Goal: Entertainment & Leisure: Browse casually

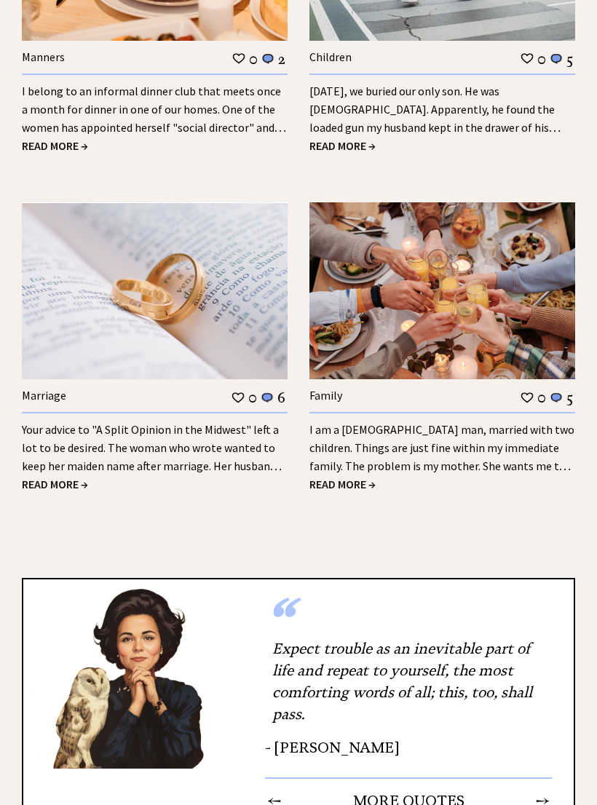
scroll to position [1703, 0]
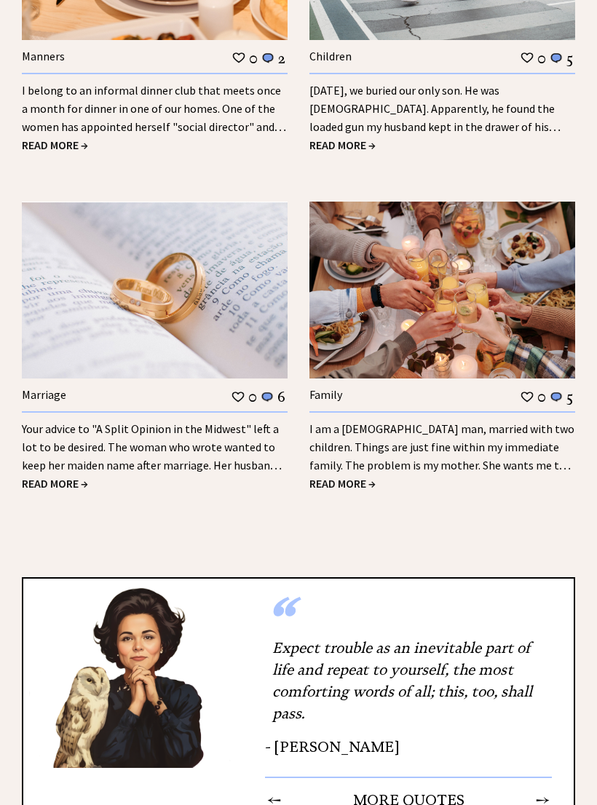
click at [191, 429] on link "Your advice to "A Split Opinion in the Midwest" left a lot to be desired. The w…" at bounding box center [152, 456] width 260 height 69
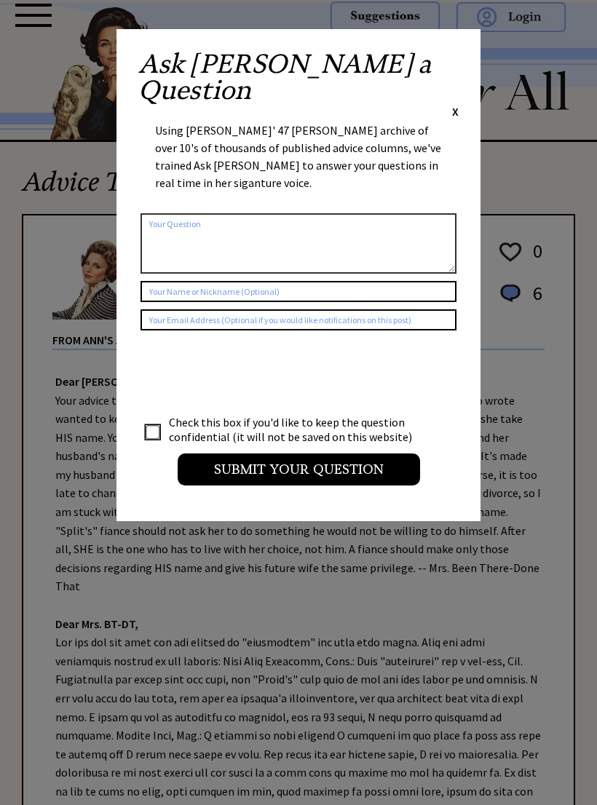
click at [457, 45] on div "Ask [PERSON_NAME] a Question X Using [PERSON_NAME]' 47 [PERSON_NAME] archive of…" at bounding box center [298, 275] width 364 height 492
click at [456, 104] on span "X" at bounding box center [455, 111] width 7 height 15
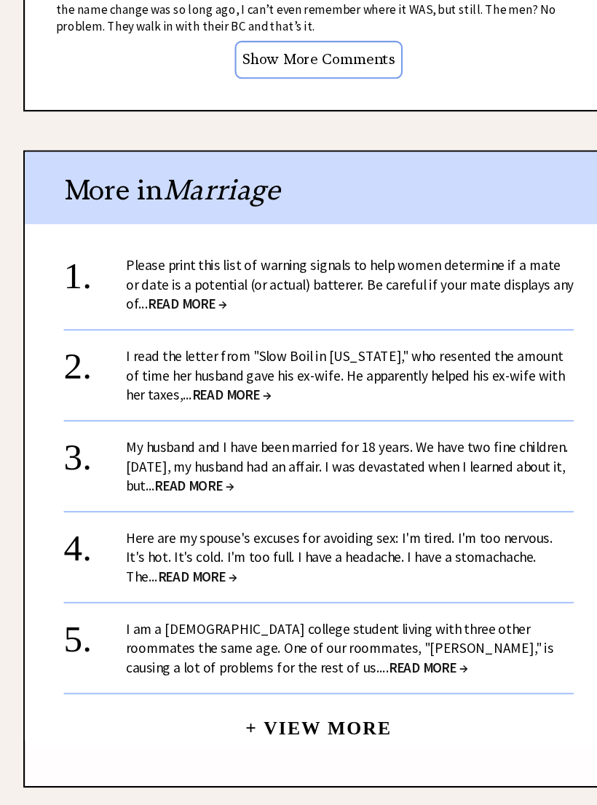
scroll to position [1809, 0]
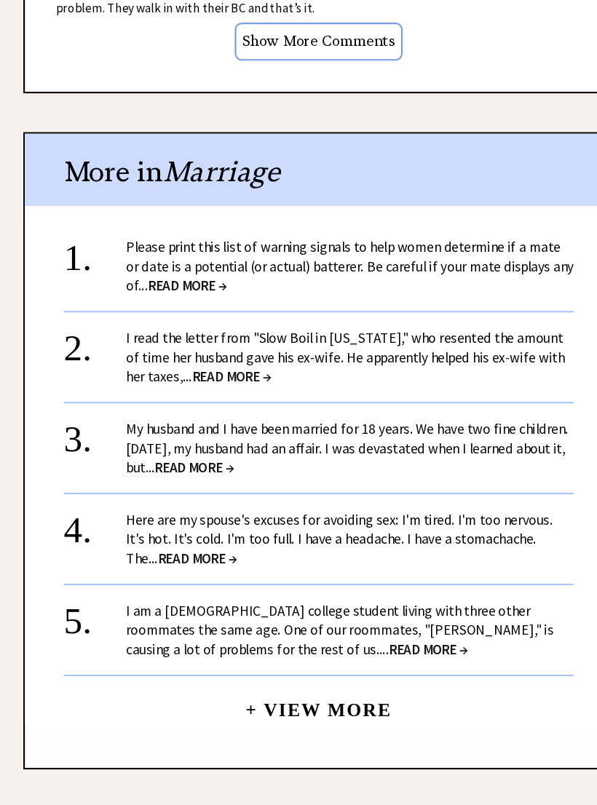
click at [536, 628] on center "+ View More" at bounding box center [298, 502] width 477 height 463
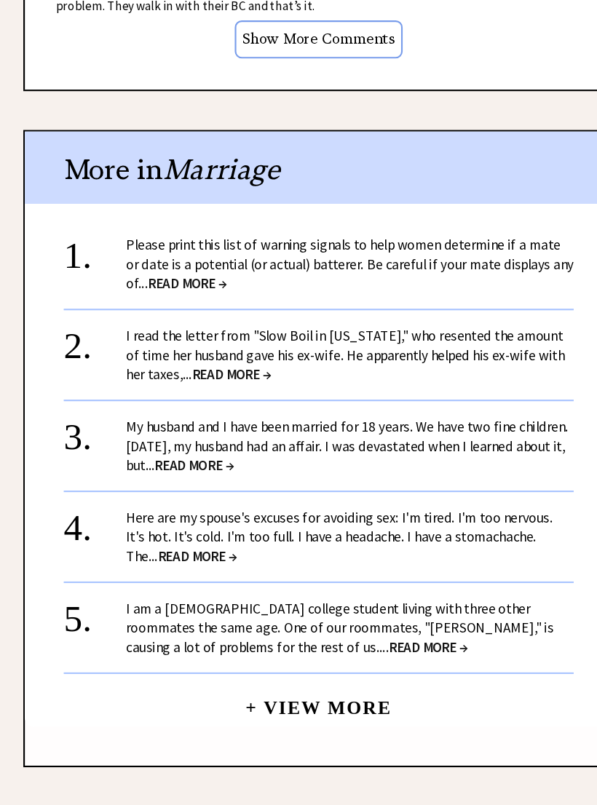
scroll to position [1868, 0]
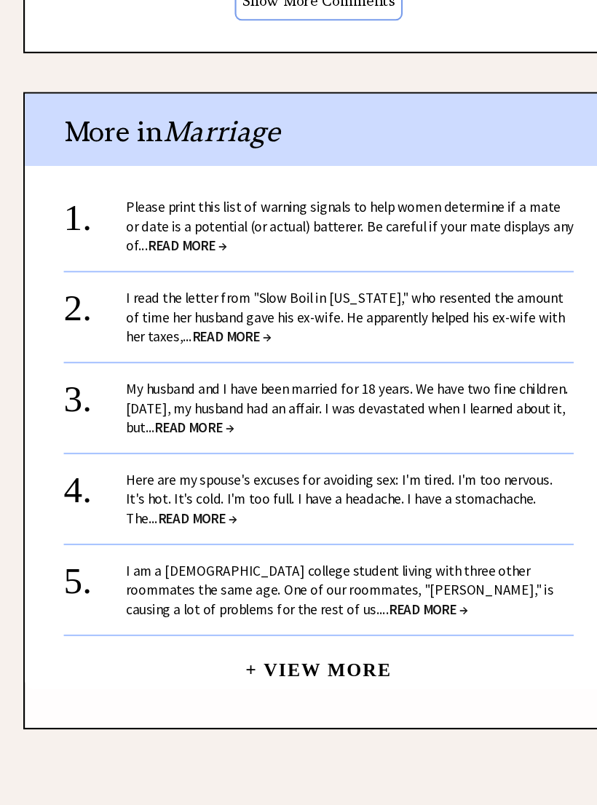
click at [216, 336] on span "READ MORE →" at bounding box center [217, 344] width 74 height 17
click at [221, 336] on span "READ MORE →" at bounding box center [217, 344] width 74 height 17
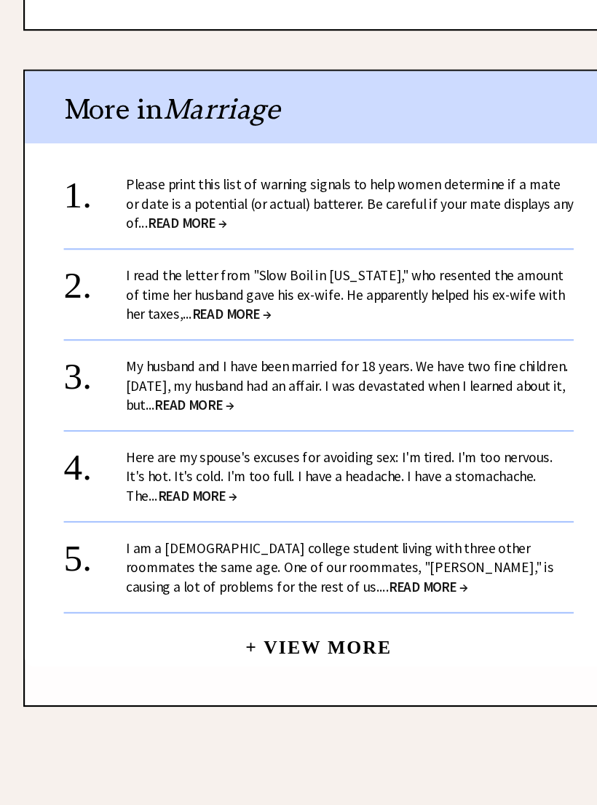
click at [239, 336] on span "READ MORE →" at bounding box center [217, 344] width 74 height 17
click at [331, 635] on link "+ View More" at bounding box center [298, 650] width 137 height 31
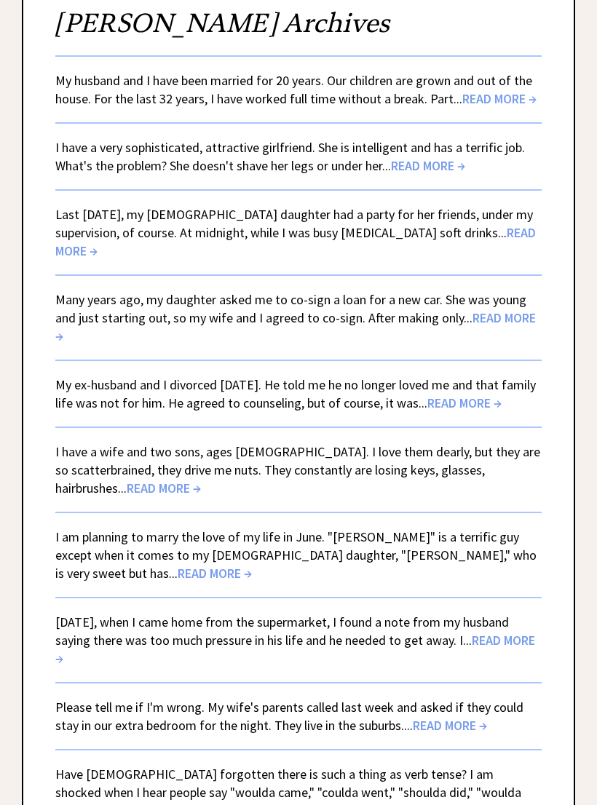
scroll to position [193, 0]
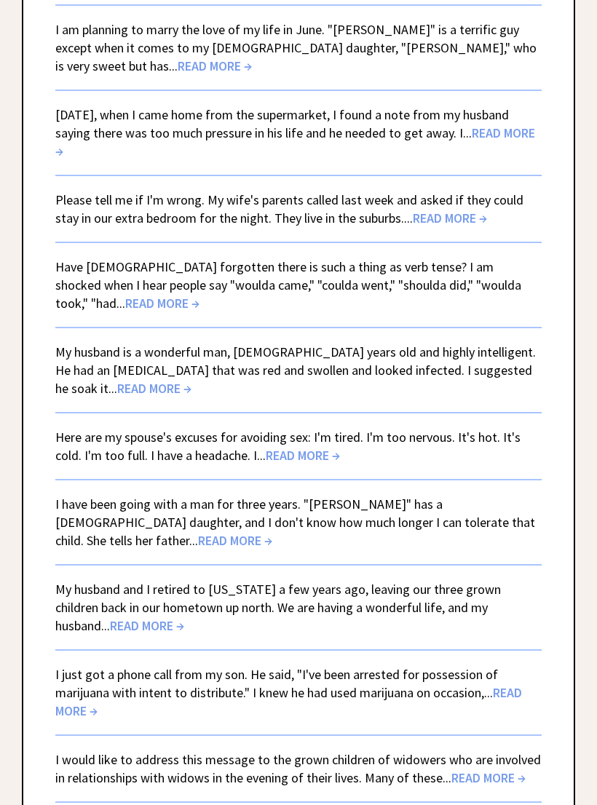
scroll to position [665, 0]
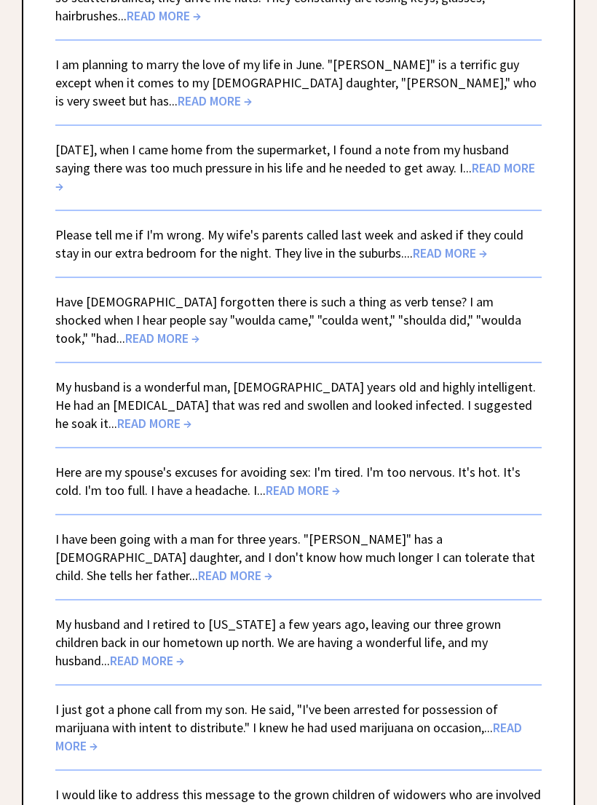
click at [435, 245] on span "READ MORE →" at bounding box center [450, 253] width 74 height 17
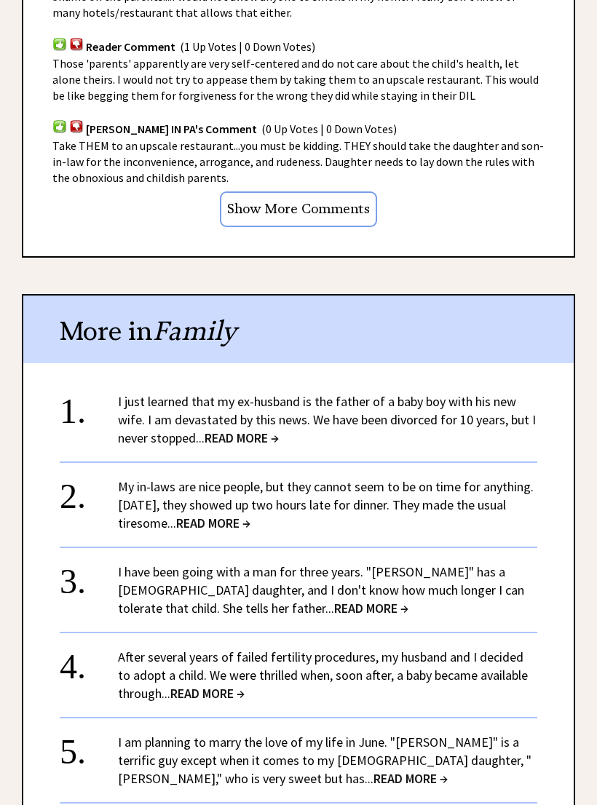
scroll to position [1282, 0]
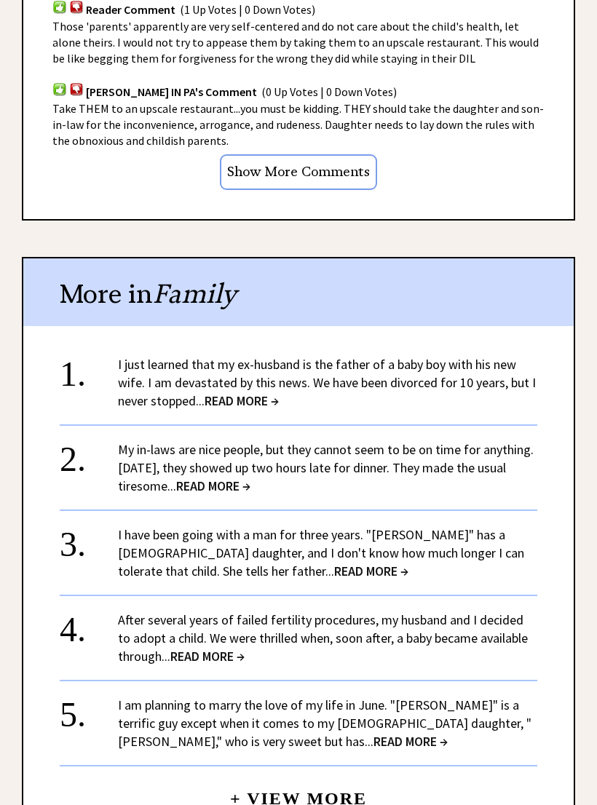
click at [338, 163] on input "Show More Comments" at bounding box center [298, 173] width 157 height 36
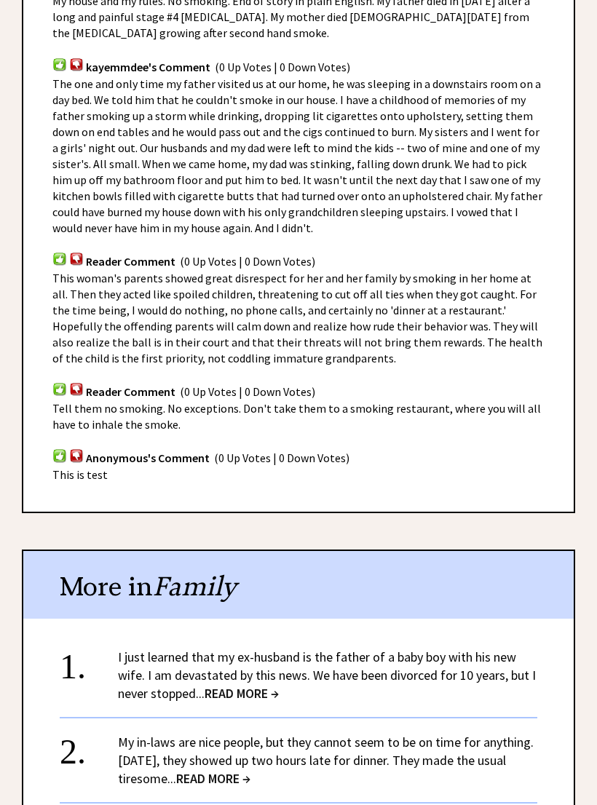
scroll to position [1833, 0]
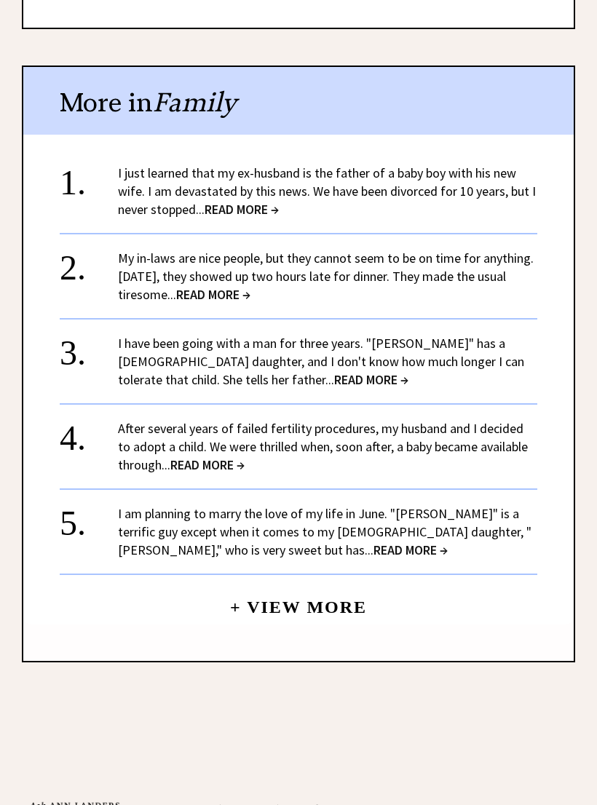
scroll to position [2318, 0]
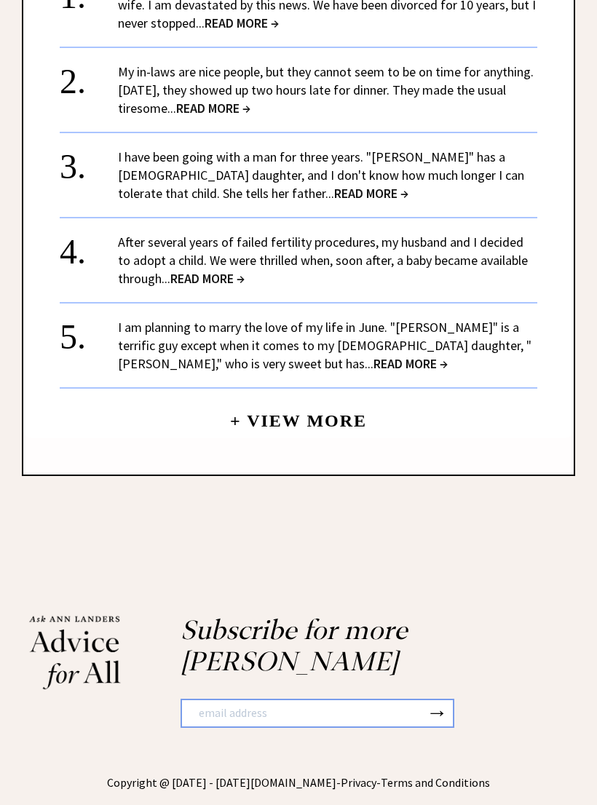
scroll to position [2516, 0]
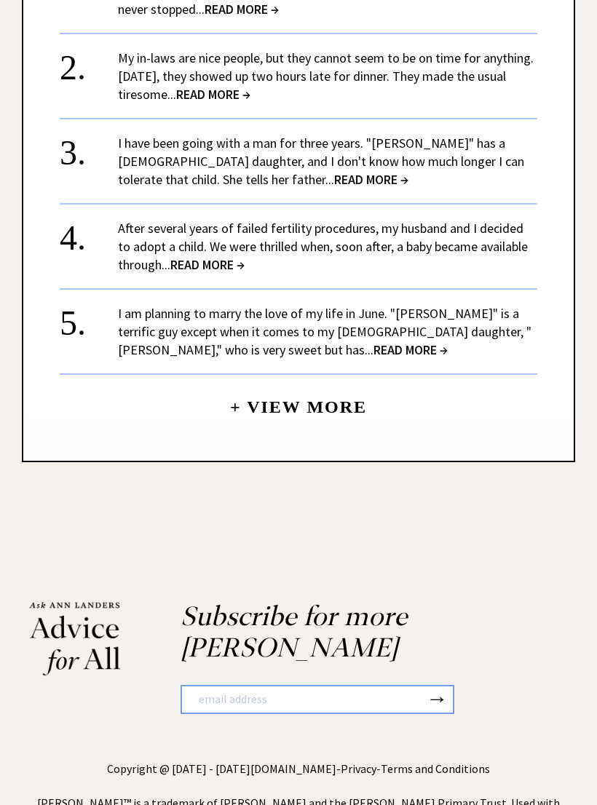
click at [223, 256] on span "READ MORE →" at bounding box center [207, 264] width 74 height 17
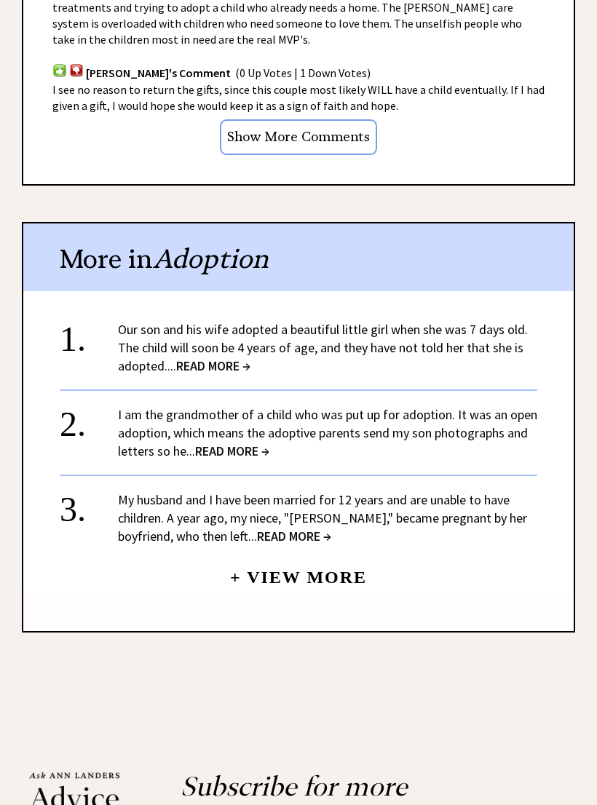
scroll to position [1280, 0]
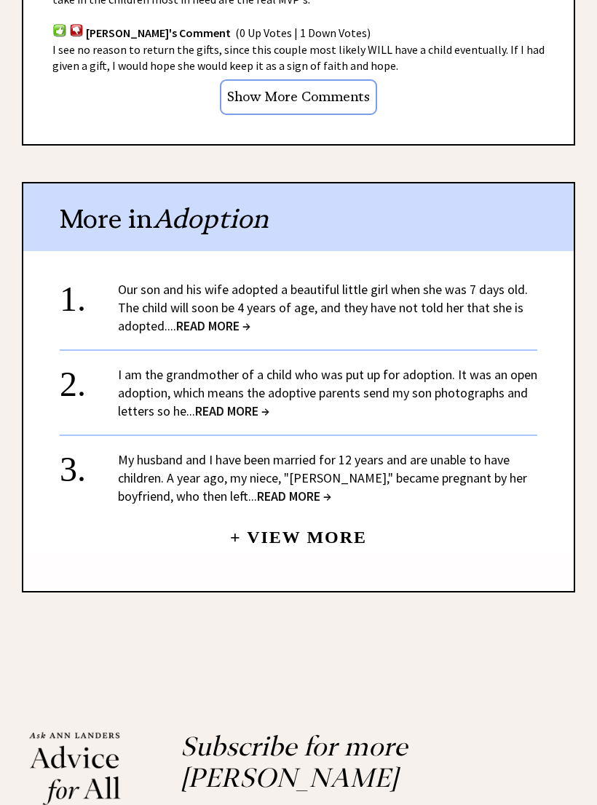
click at [349, 80] on input "Show More Comments" at bounding box center [298, 98] width 157 height 36
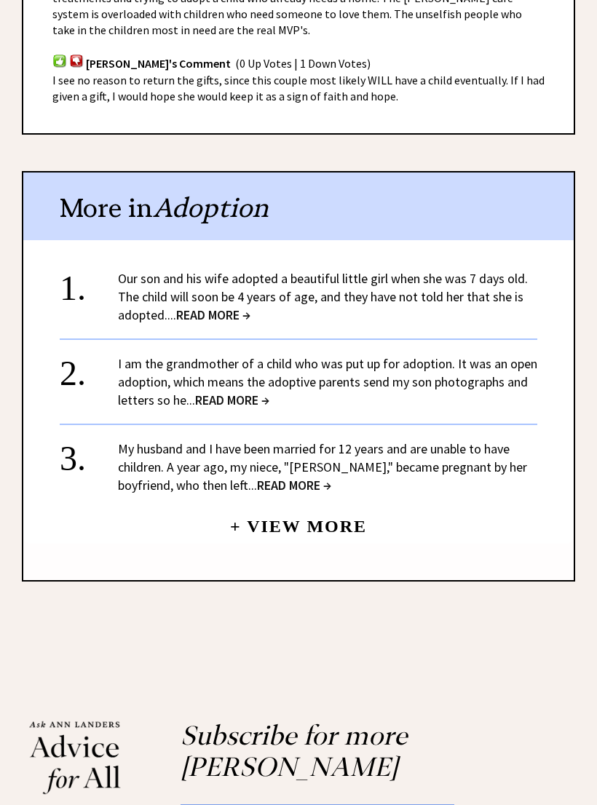
scroll to position [1231, 0]
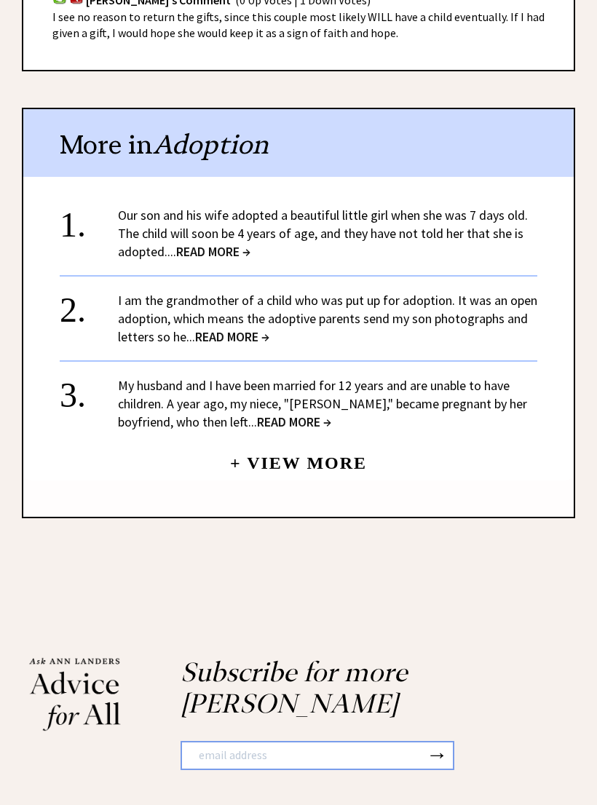
scroll to position [1320, 0]
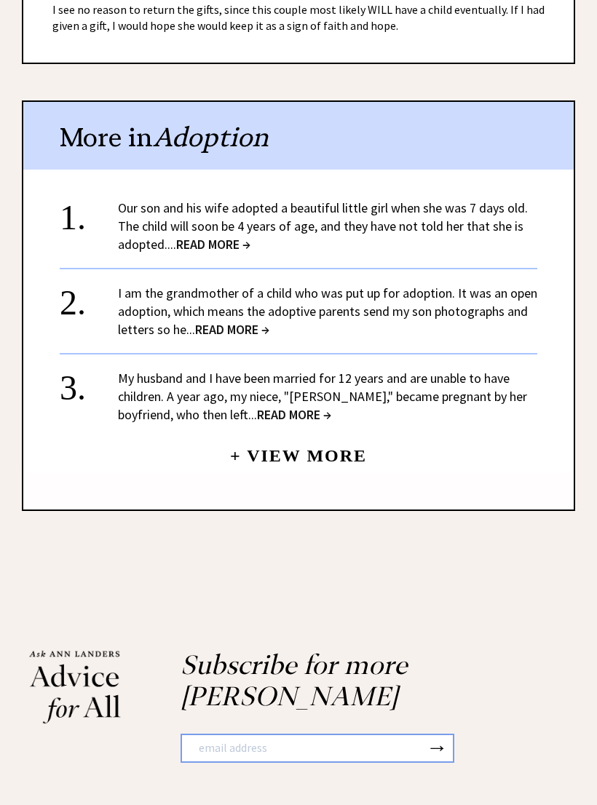
click at [248, 322] on span "READ MORE →" at bounding box center [232, 330] width 74 height 17
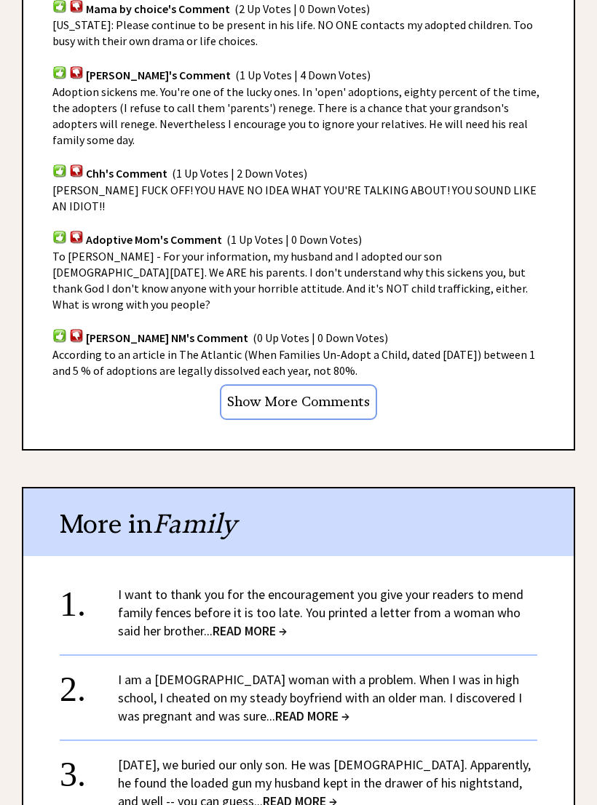
scroll to position [966, 0]
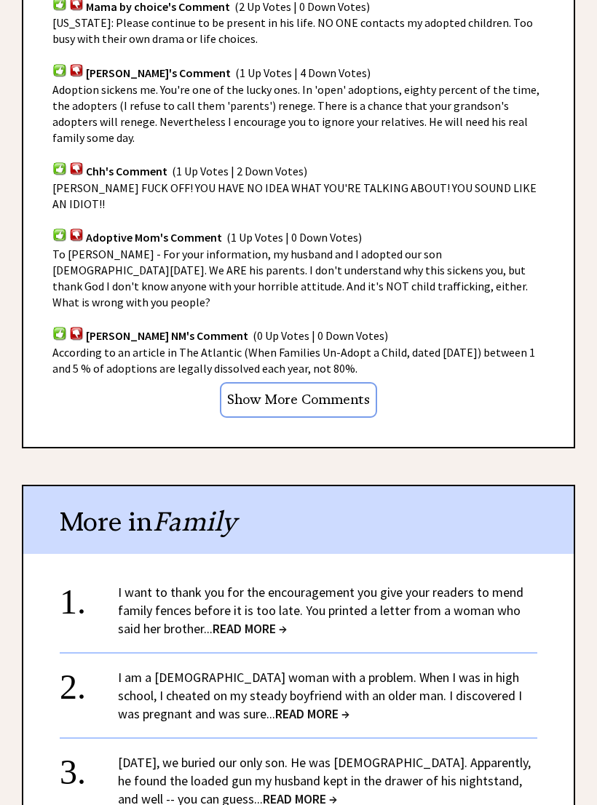
click at [344, 383] on input "Show More Comments" at bounding box center [298, 401] width 157 height 36
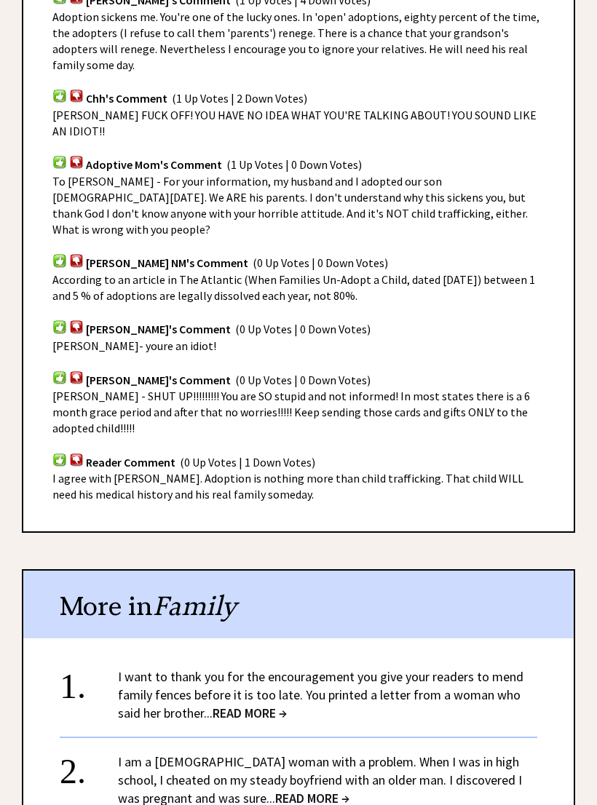
scroll to position [1047, 0]
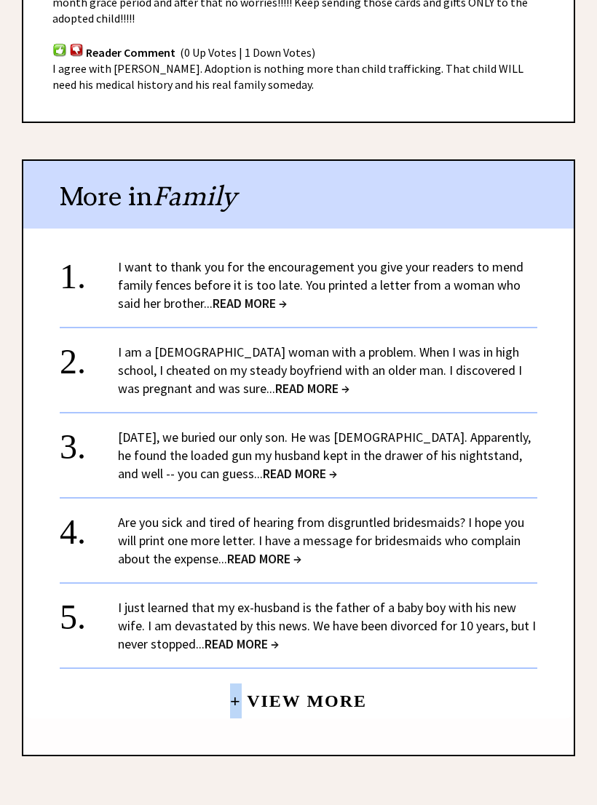
scroll to position [1463, 0]
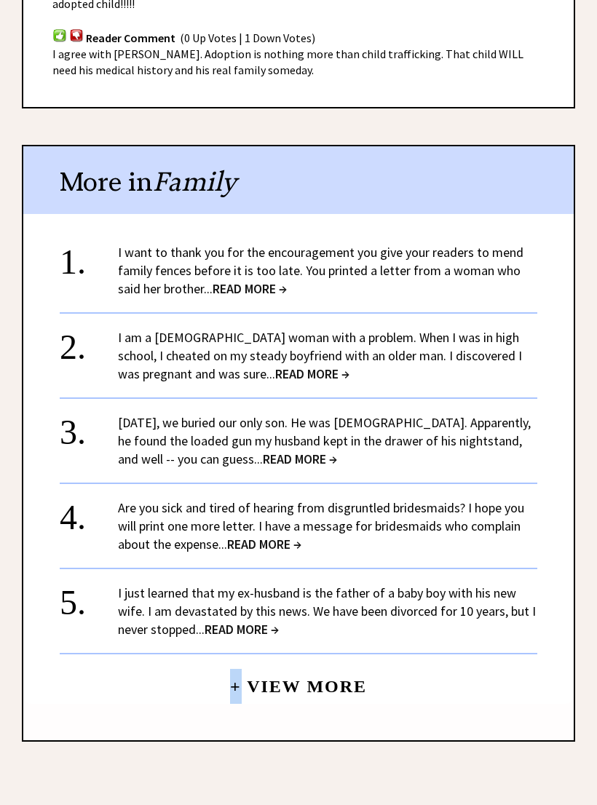
click at [314, 366] on span "READ MORE →" at bounding box center [312, 374] width 74 height 17
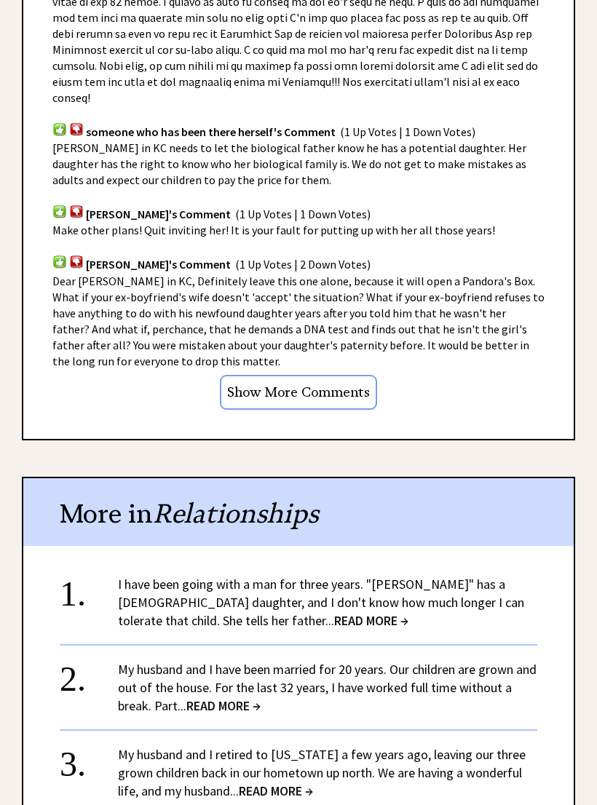
scroll to position [1303, 0]
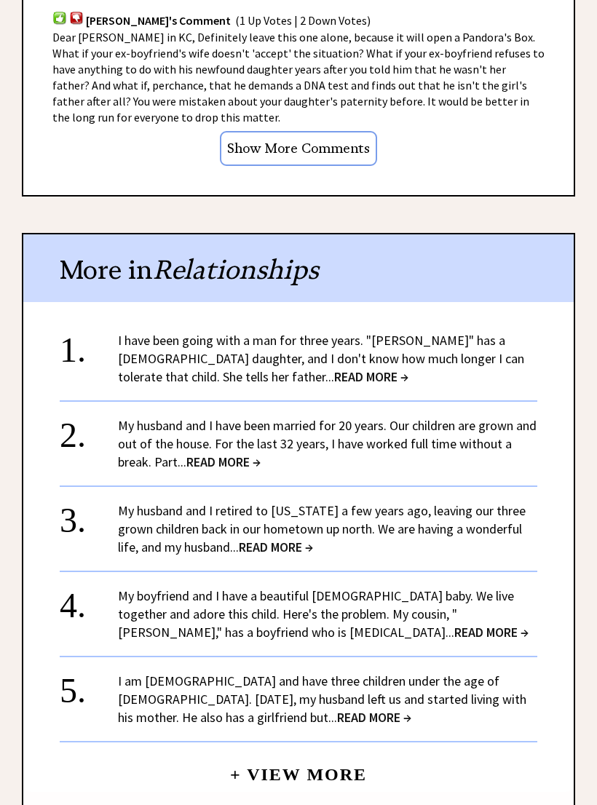
click at [333, 132] on input "Show More Comments" at bounding box center [298, 150] width 157 height 36
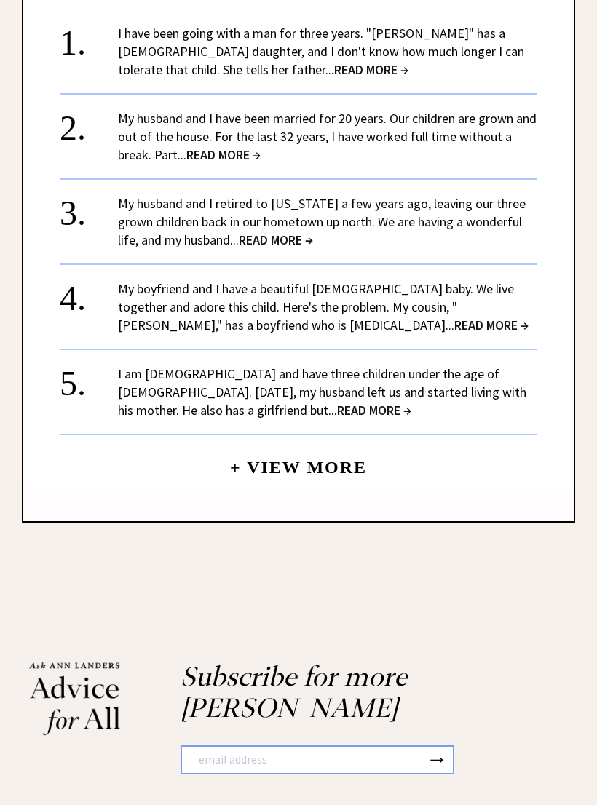
scroll to position [1975, 0]
click at [454, 317] on span "READ MORE →" at bounding box center [491, 325] width 74 height 17
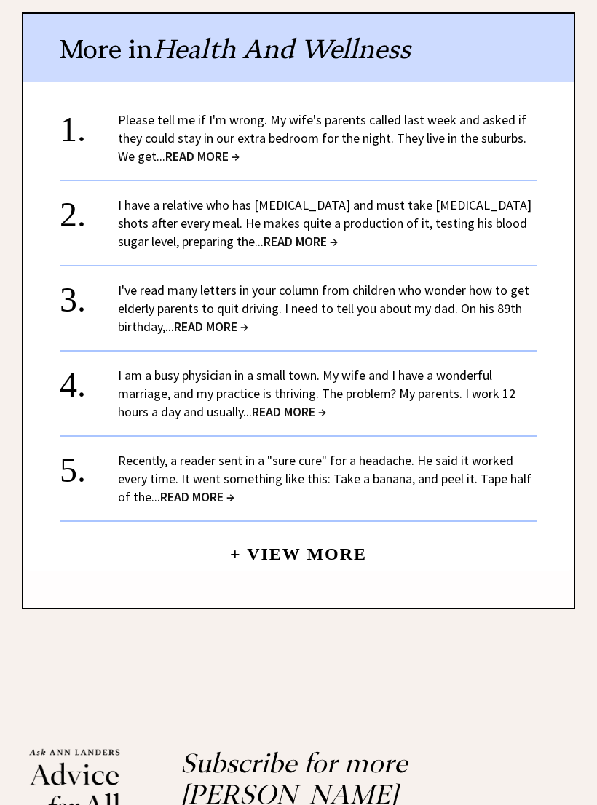
scroll to position [1228, 0]
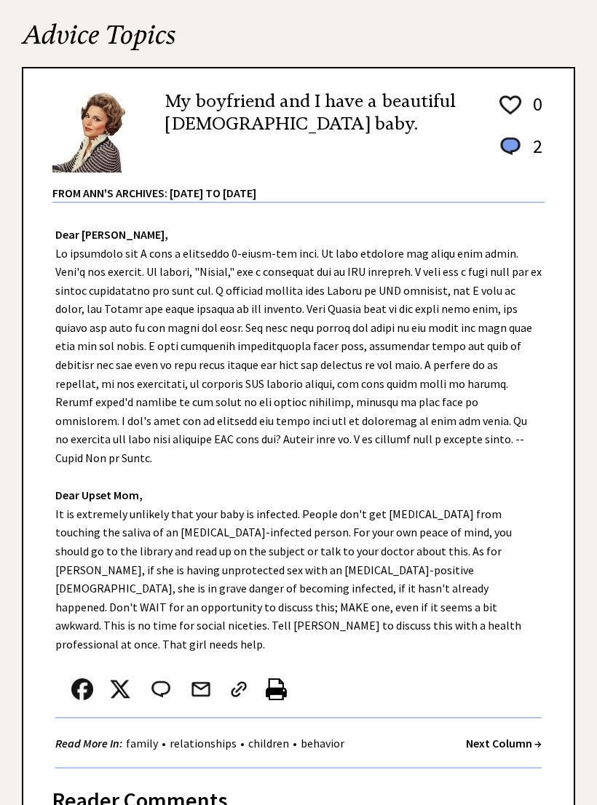
scroll to position [0, 0]
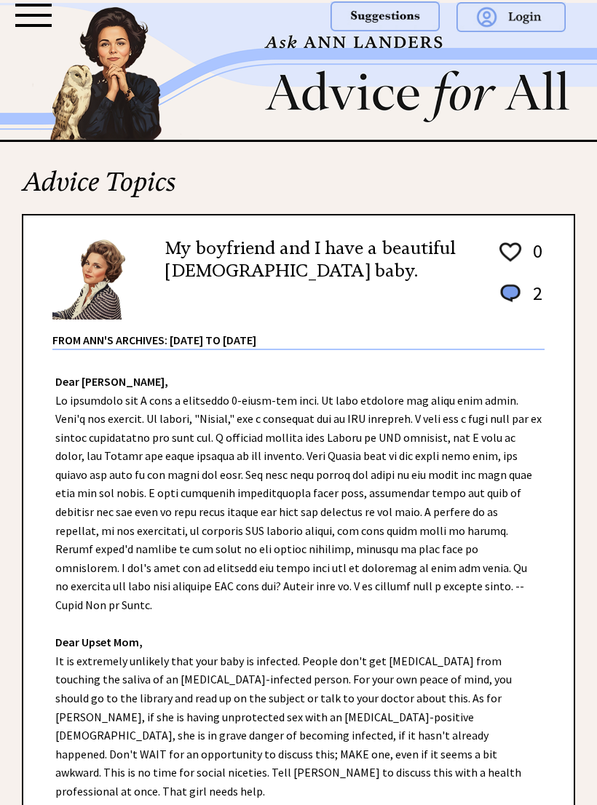
click at [405, 87] on img at bounding box center [298, 71] width 597 height 137
click at [38, 22] on div at bounding box center [33, 15] width 36 height 23
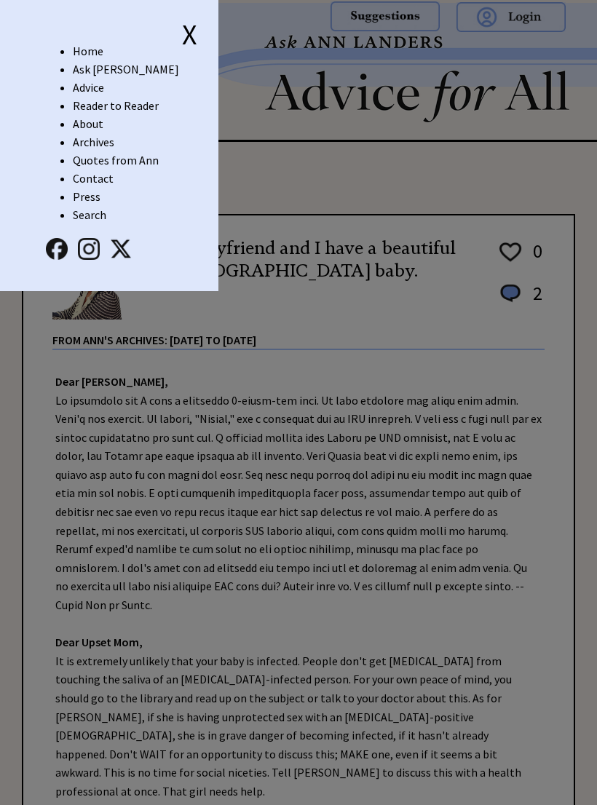
click at [88, 55] on link "Home" at bounding box center [88, 51] width 31 height 15
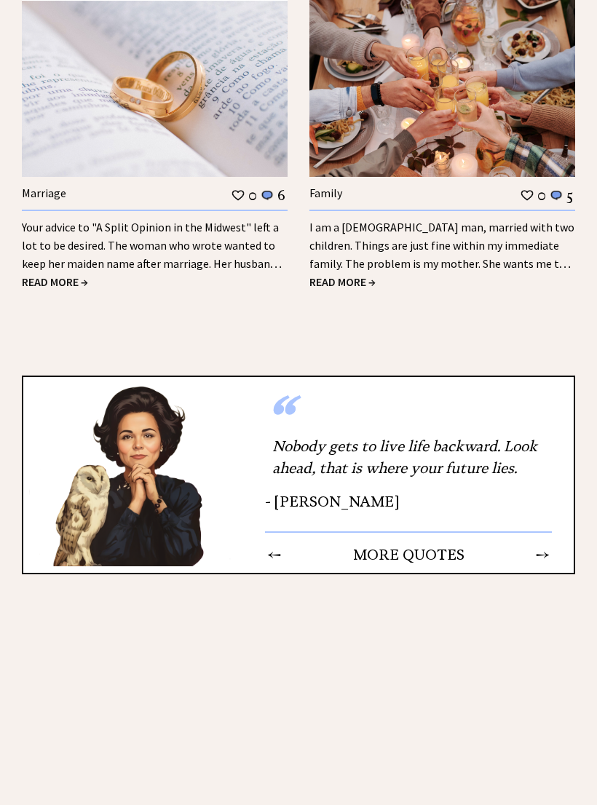
scroll to position [1742, 0]
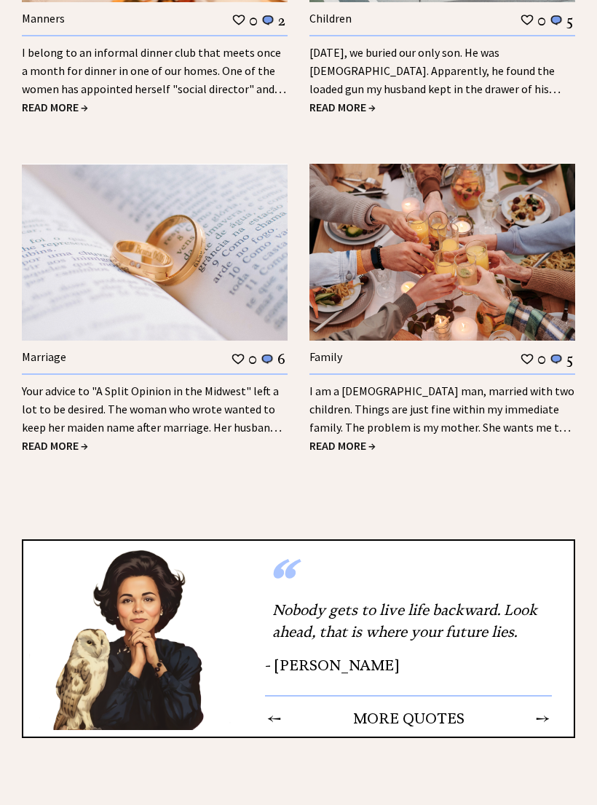
click at [362, 440] on span "READ MORE →" at bounding box center [342, 445] width 66 height 15
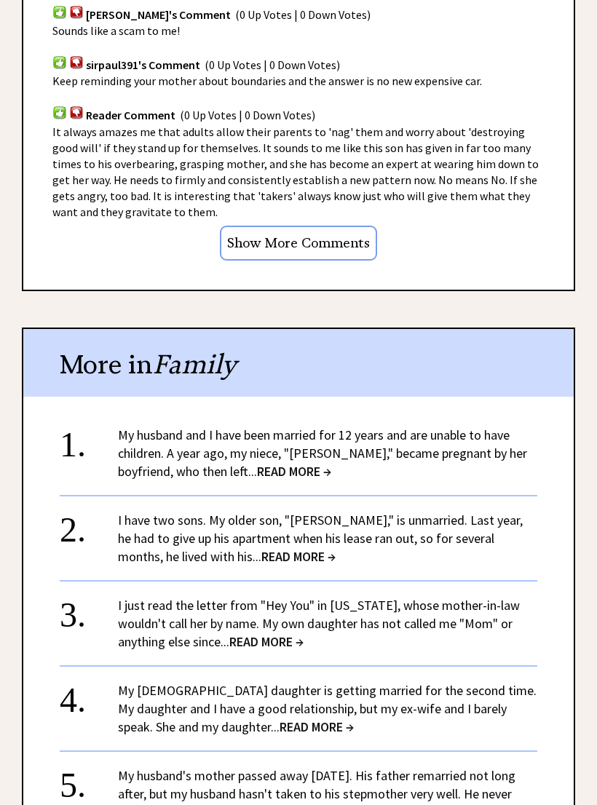
scroll to position [1106, 0]
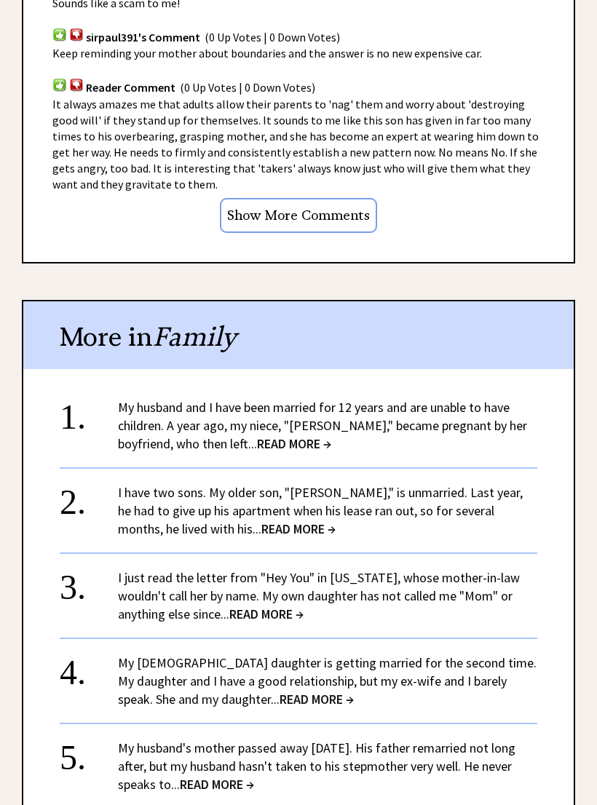
click at [328, 212] on input "Show More Comments" at bounding box center [298, 216] width 157 height 36
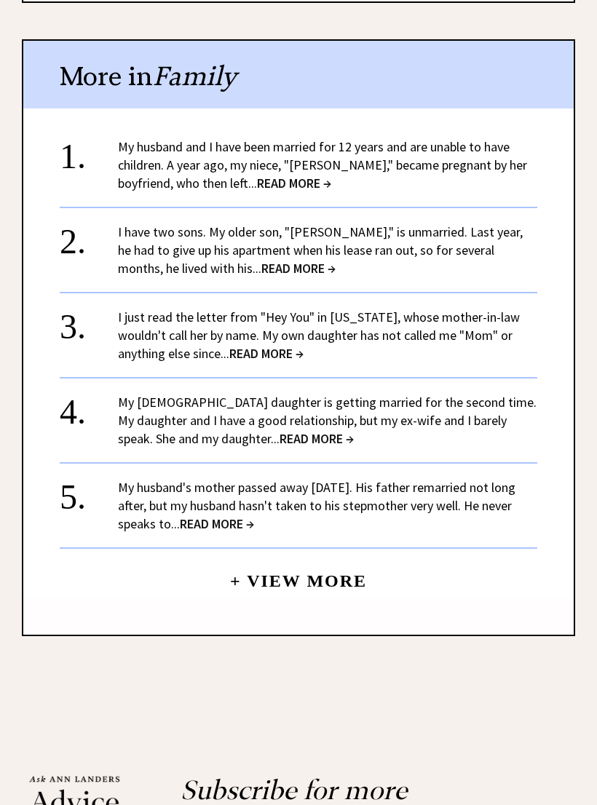
scroll to position [1326, 0]
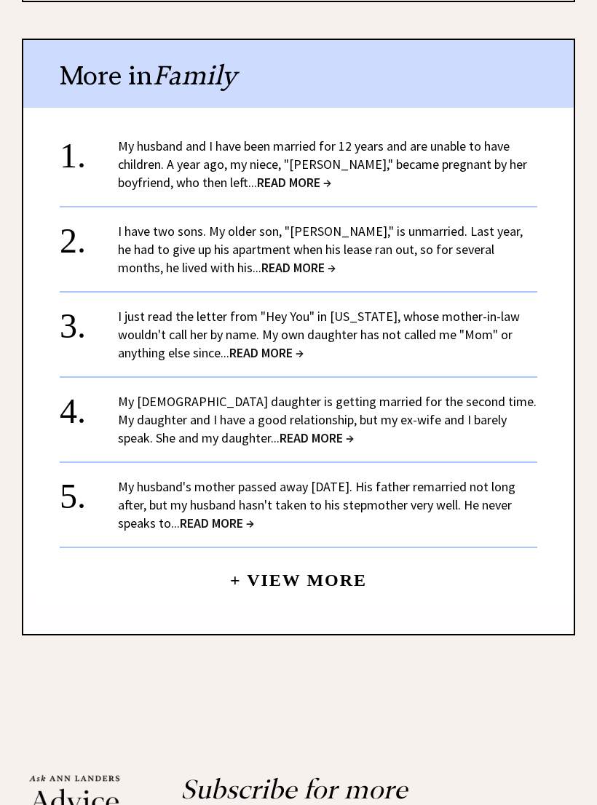
click at [261, 264] on span "READ MORE →" at bounding box center [298, 267] width 74 height 17
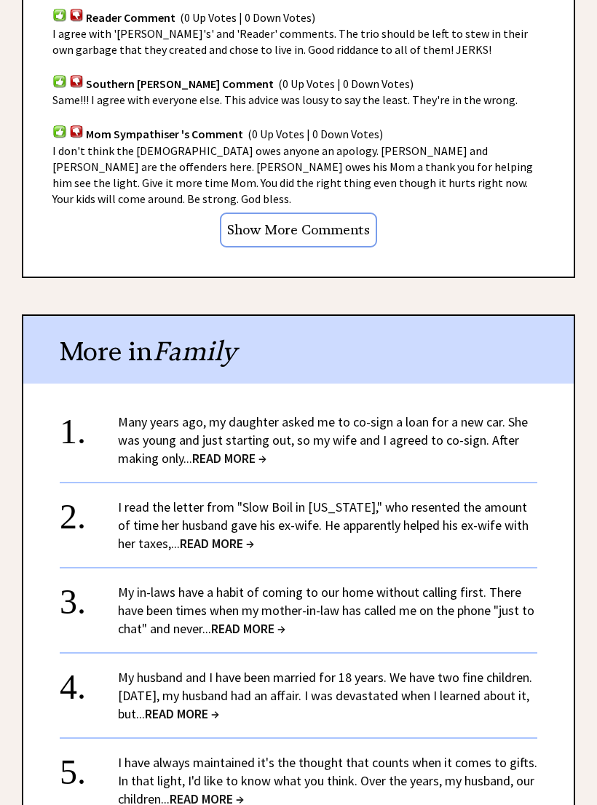
scroll to position [1181, 0]
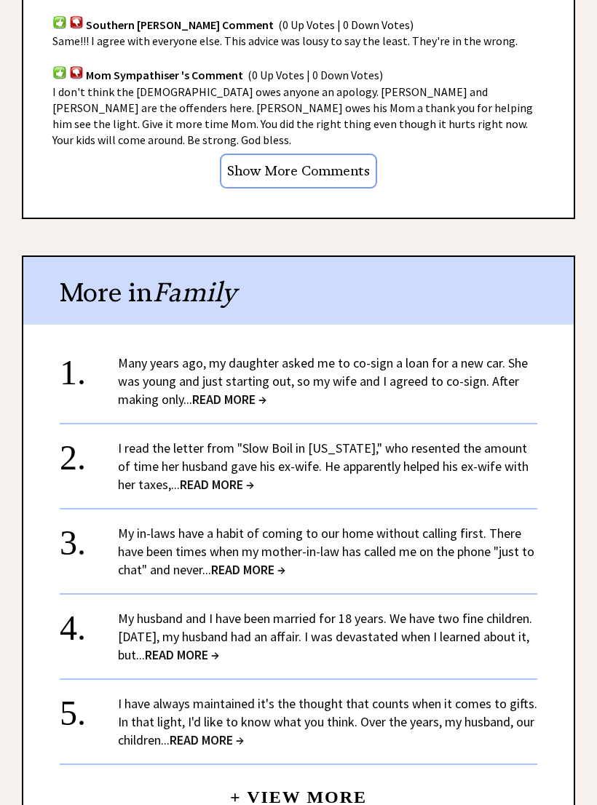
click at [330, 154] on input "Show More Comments" at bounding box center [298, 172] width 157 height 36
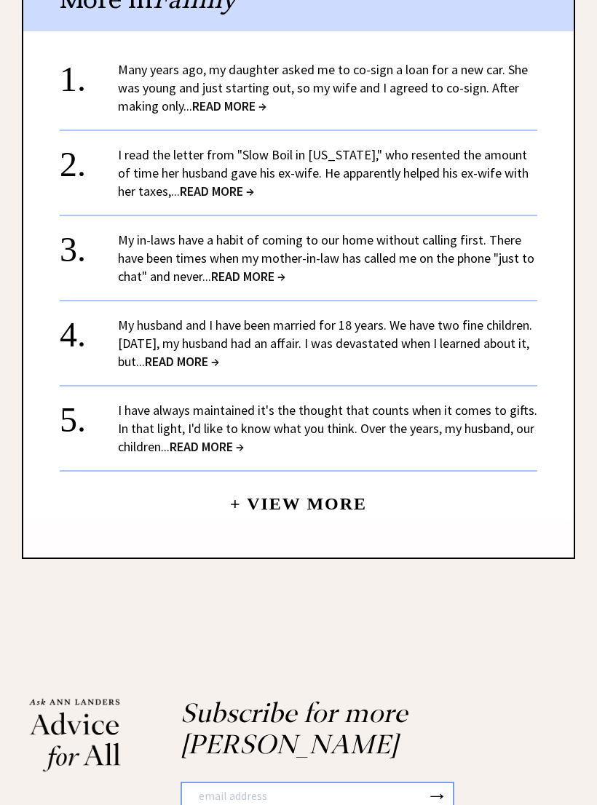
scroll to position [1454, 0]
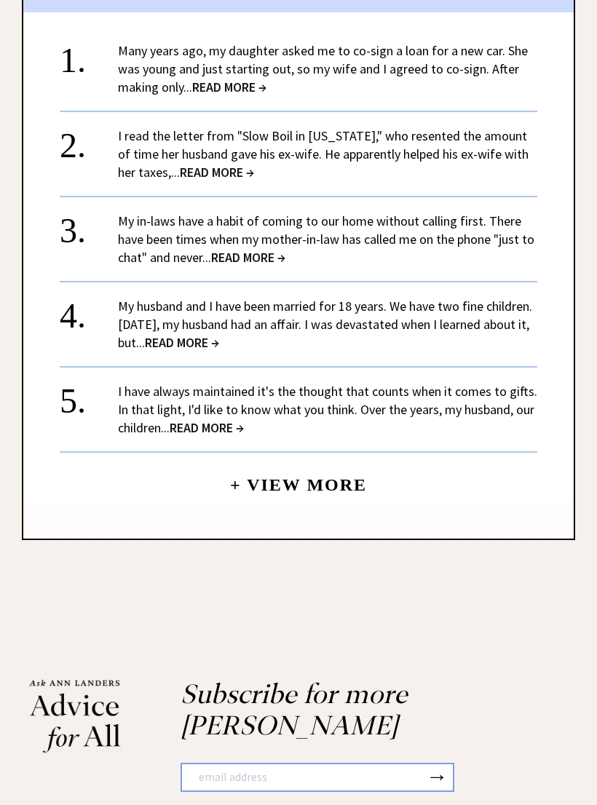
click at [219, 334] on span "READ MORE →" at bounding box center [182, 342] width 74 height 17
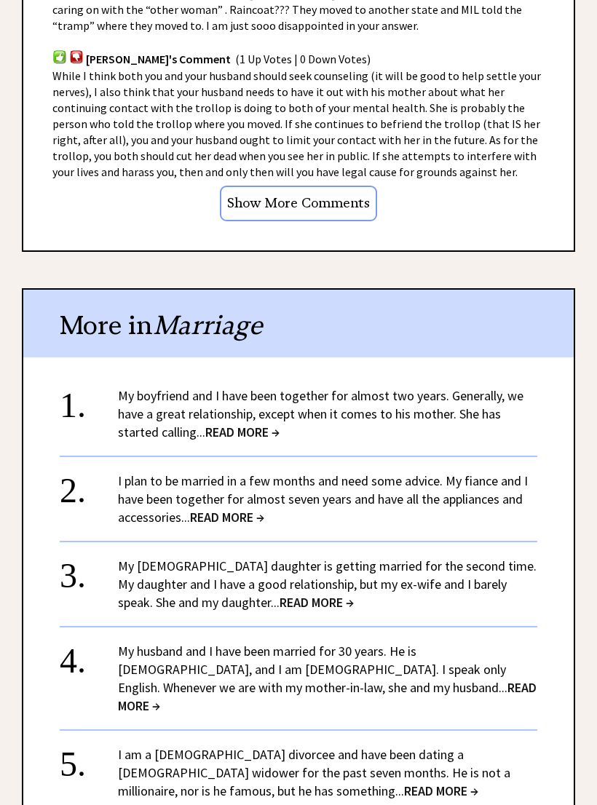
scroll to position [1285, 0]
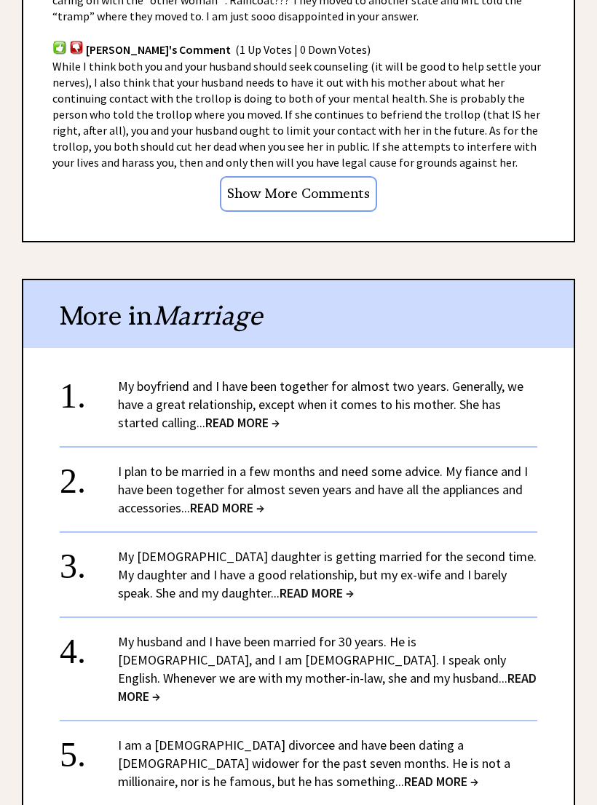
click at [341, 176] on input "Show More Comments" at bounding box center [298, 194] width 157 height 36
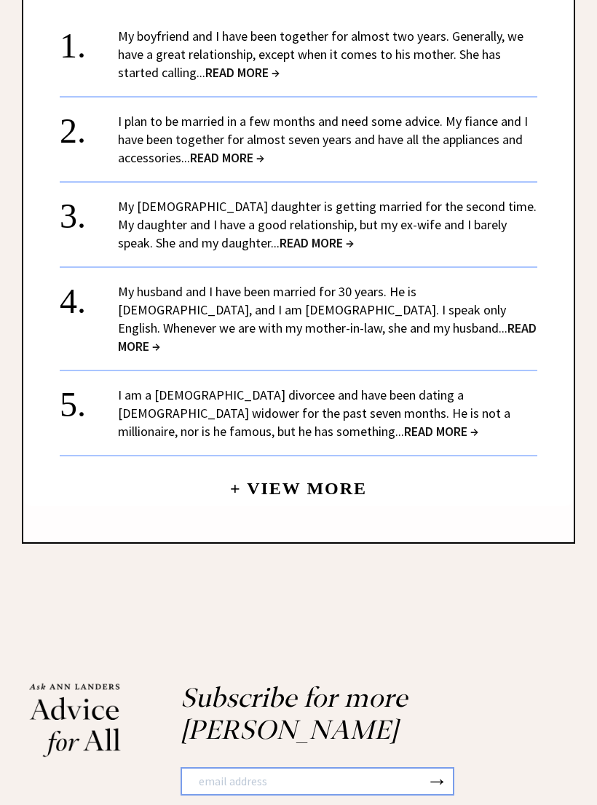
scroll to position [1853, 0]
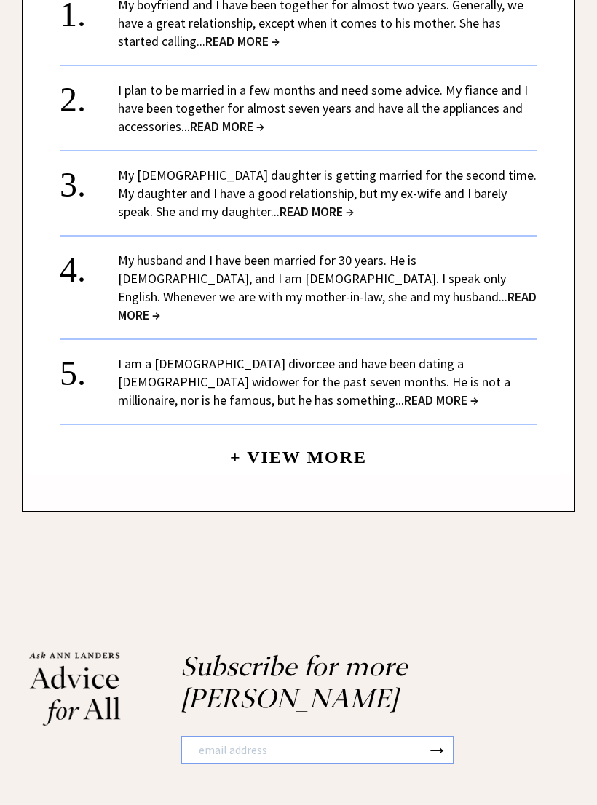
click at [352, 435] on link "+ View More" at bounding box center [298, 450] width 137 height 31
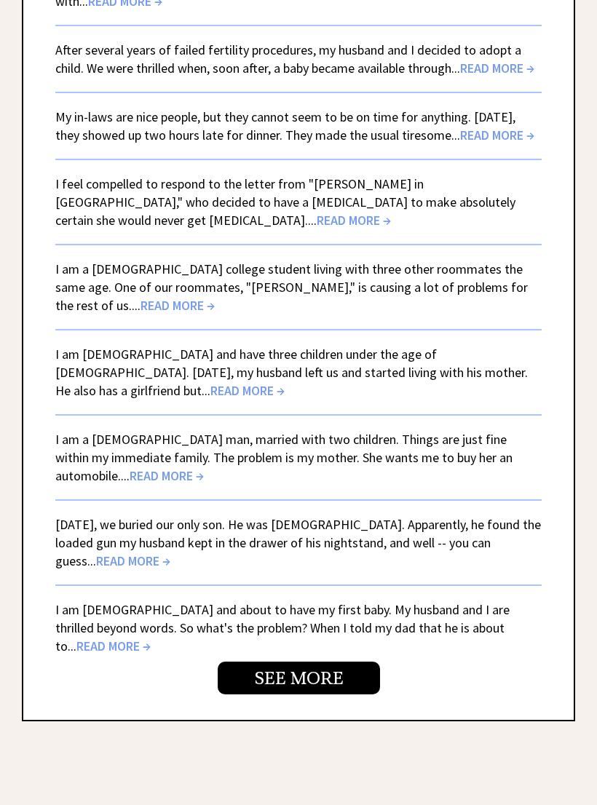
scroll to position [3582, 0]
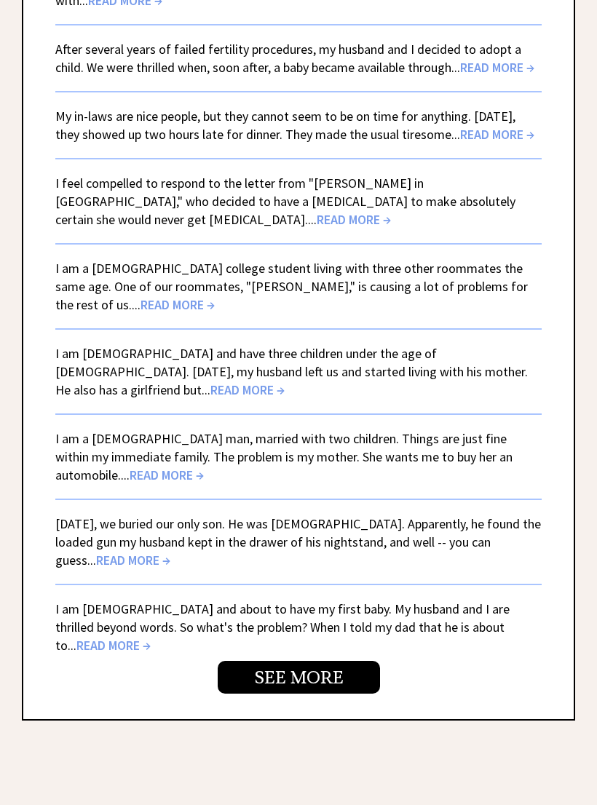
click at [285, 381] on span "READ MORE →" at bounding box center [247, 389] width 74 height 17
